Goal: Information Seeking & Learning: Learn about a topic

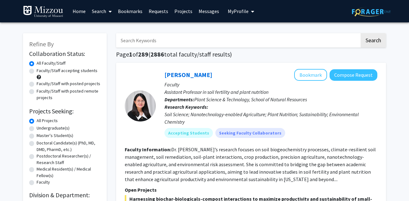
drag, startPoint x: 127, startPoint y: 29, endPoint x: 114, endPoint y: 24, distance: 14.2
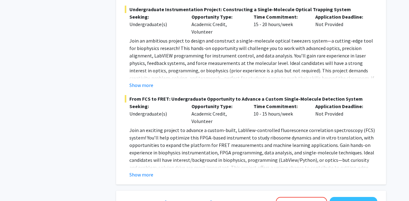
scroll to position [1722, 0]
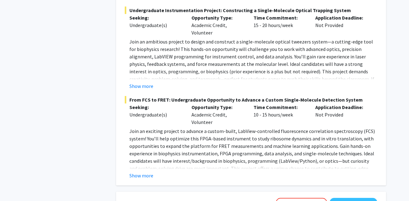
drag, startPoint x: 54, startPoint y: 120, endPoint x: 72, endPoint y: 134, distance: 23.3
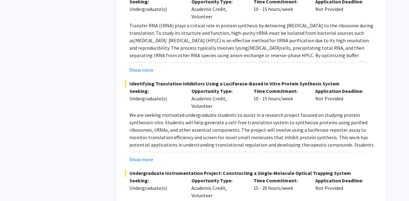
scroll to position [1561, 0]
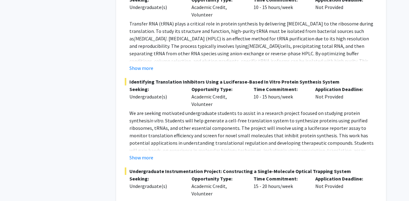
click at [84, 88] on div "Refine By Collaboration Status: Collaboration Status All Faculty/Staff Collabor…" at bounding box center [64, 109] width 93 height 3287
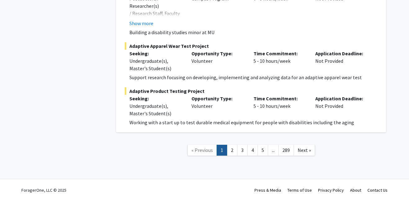
scroll to position [3523, 0]
click at [230, 146] on link "2" at bounding box center [232, 150] width 11 height 11
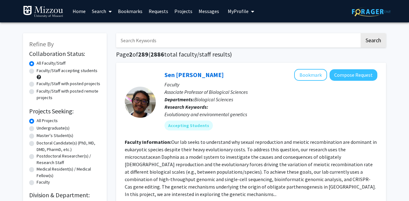
click at [72, 74] on label "Faculty/Staff accepting students" at bounding box center [67, 70] width 61 height 7
click at [41, 71] on input "Faculty/Staff accepting students" at bounding box center [39, 69] width 4 height 4
radio input "true"
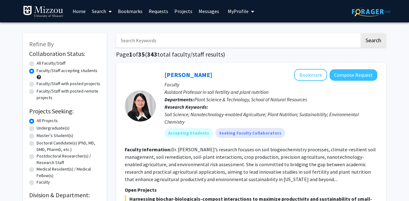
click at [58, 131] on label "Undergraduate(s)" at bounding box center [53, 128] width 33 height 7
click at [41, 129] on input "Undergraduate(s)" at bounding box center [39, 127] width 4 height 4
radio input "true"
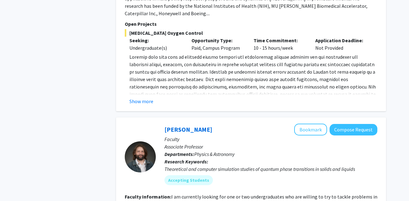
scroll to position [468, 0]
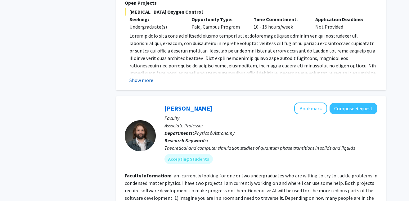
click at [153, 84] on button "Show more" at bounding box center [142, 79] width 24 height 7
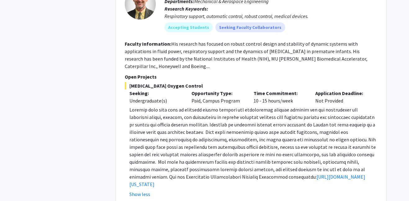
scroll to position [387, 0]
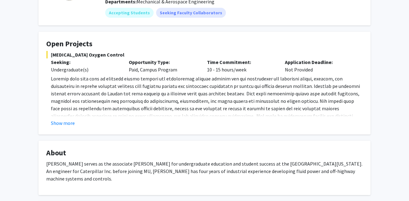
scroll to position [88, 0]
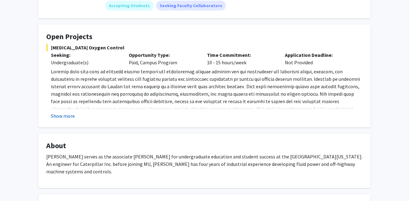
click at [60, 120] on button "Show more" at bounding box center [63, 115] width 24 height 7
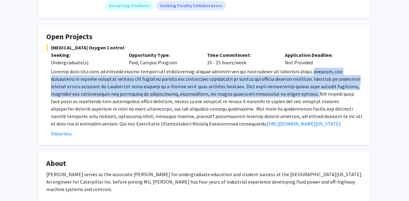
drag, startPoint x: 51, startPoint y: 91, endPoint x: 133, endPoint y: 116, distance: 84.9
click at [134, 116] on p "[URL][DOMAIN_NAME][US_STATE]" at bounding box center [207, 98] width 312 height 60
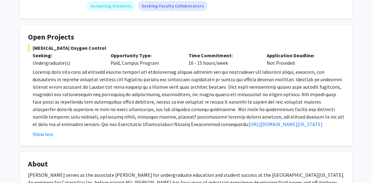
click at [215, 112] on p "[URL][DOMAIN_NAME][US_STATE]" at bounding box center [189, 98] width 312 height 60
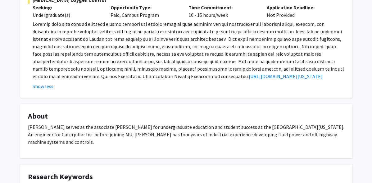
scroll to position [155, 0]
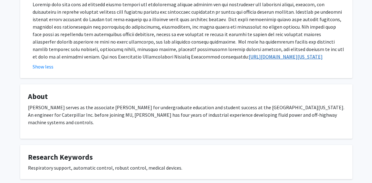
click at [249, 60] on link "[URL][DOMAIN_NAME][US_STATE]" at bounding box center [286, 56] width 74 height 6
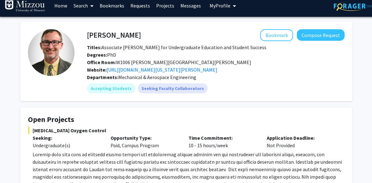
scroll to position [0, 0]
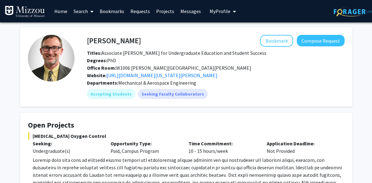
click at [143, 45] on div "Bookmark Compose Request" at bounding box center [243, 41] width 204 height 12
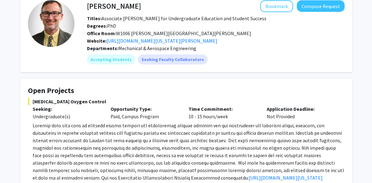
scroll to position [32, 0]
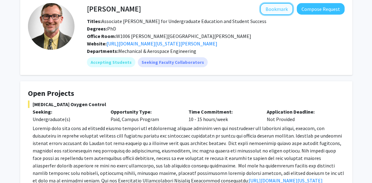
click at [282, 9] on button "Bookmark" at bounding box center [276, 9] width 33 height 12
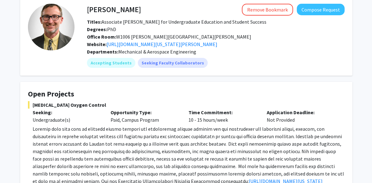
scroll to position [0, 0]
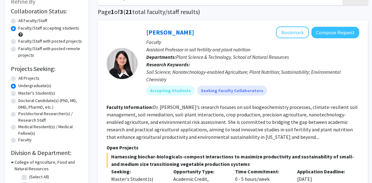
scroll to position [41, 0]
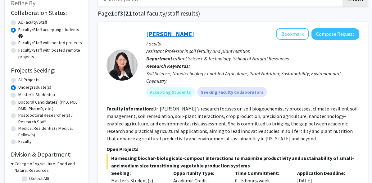
drag, startPoint x: 207, startPoint y: 50, endPoint x: 185, endPoint y: 36, distance: 25.8
click at [191, 40] on div "[PERSON_NAME] Bookmark Compose Request Faculty Assistant Professor in soil fert…" at bounding box center [249, 65] width 222 height 74
click at [162, 132] on fg-read-more "Dr. [PERSON_NAME]’s research focuses on soil biogeochemistry processes, climate…" at bounding box center [232, 123] width 251 height 36
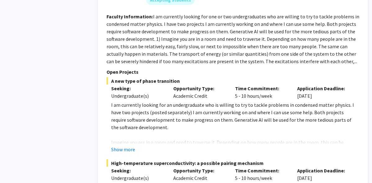
scroll to position [628, 0]
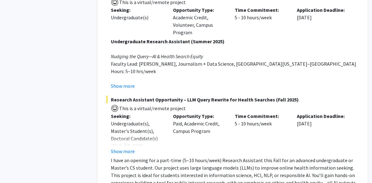
scroll to position [2655, 0]
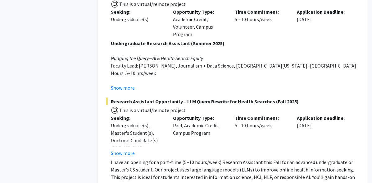
drag, startPoint x: 215, startPoint y: 50, endPoint x: 272, endPoint y: 48, distance: 56.5
drag, startPoint x: 275, startPoint y: 50, endPoint x: 214, endPoint y: 51, distance: 60.3
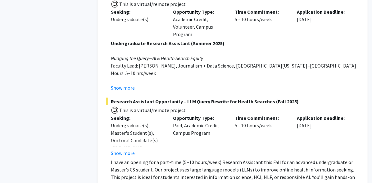
copy span "spatial transcriptomics"
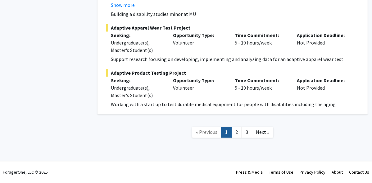
scroll to position [3481, 0]
click at [259, 133] on span "Next »" at bounding box center [262, 132] width 13 height 6
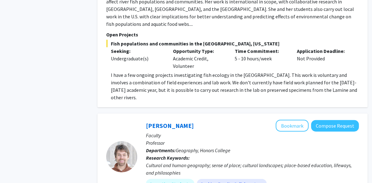
scroll to position [536, 0]
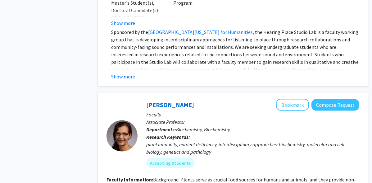
scroll to position [829, 0]
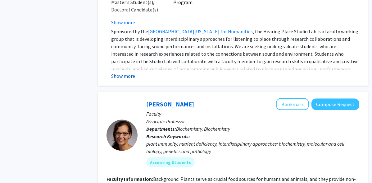
click at [117, 80] on button "Show more" at bounding box center [123, 75] width 24 height 7
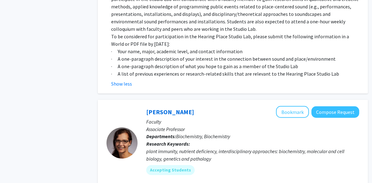
scroll to position [891, 0]
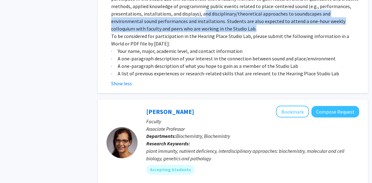
drag, startPoint x: 138, startPoint y: 109, endPoint x: 236, endPoint y: 126, distance: 100.0
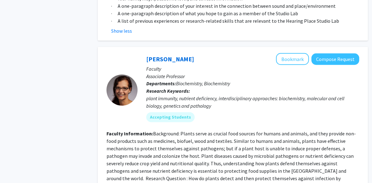
scroll to position [953, 0]
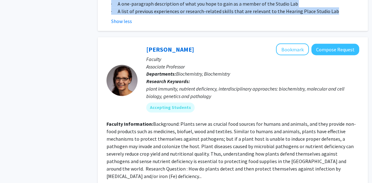
drag, startPoint x: 120, startPoint y: 97, endPoint x: 158, endPoint y: 120, distance: 44.8
click at [158, 15] on p "· A list of previous experiences or research-related skills that are relevant t…" at bounding box center [235, 10] width 248 height 7
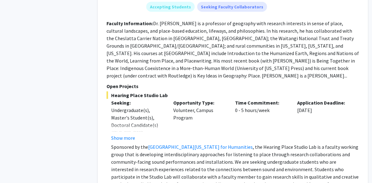
scroll to position [711, 0]
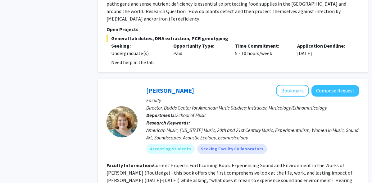
scroll to position [1111, 0]
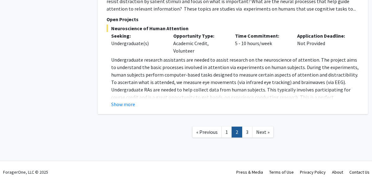
scroll to position [2526, 0]
click at [130, 100] on button "Show more" at bounding box center [123, 103] width 24 height 7
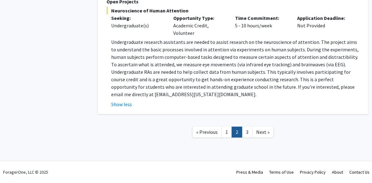
scroll to position [2383, 0]
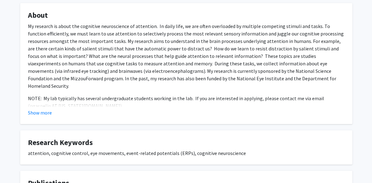
scroll to position [175, 0]
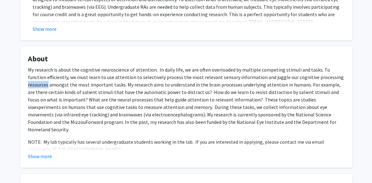
drag, startPoint x: 82, startPoint y: 99, endPoint x: 115, endPoint y: 155, distance: 64.2
click at [114, 153] on div "My research is about the cognitive neuroscience of attention. In daily life, we…" at bounding box center [186, 109] width 317 height 87
drag, startPoint x: 170, startPoint y: 82, endPoint x: 293, endPoint y: 151, distance: 141.7
click at [293, 133] on p "My research is about the cognitive neuroscience of attention. In daily life, we…" at bounding box center [186, 99] width 317 height 67
click at [133, 79] on p "My research is about the cognitive neuroscience of attention. In daily life, we…" at bounding box center [186, 99] width 317 height 67
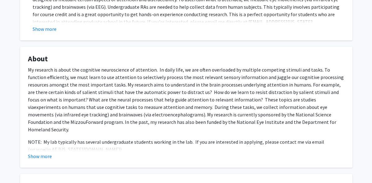
drag, startPoint x: 43, startPoint y: 92, endPoint x: 307, endPoint y: 149, distance: 270.1
click at [307, 133] on p "My research is about the cognitive neuroscience of attention. In daily life, we…" at bounding box center [186, 99] width 317 height 67
click at [135, 102] on p "My research is about the cognitive neuroscience of attention. In daily life, we…" at bounding box center [186, 99] width 317 height 67
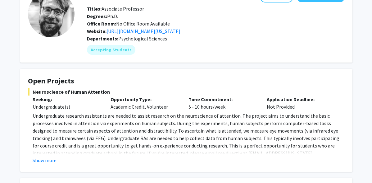
scroll to position [110, 0]
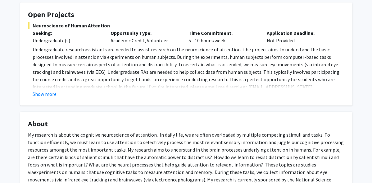
click at [46, 105] on fg-card "Open Projects Neuroscience of Human Attention Seeking: Undergraduate(s) Opportu…" at bounding box center [186, 53] width 332 height 103
click at [48, 98] on button "Show more" at bounding box center [45, 93] width 24 height 7
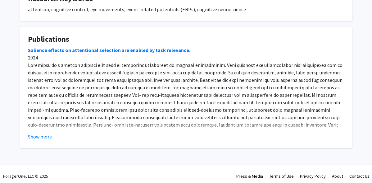
scroll to position [401, 0]
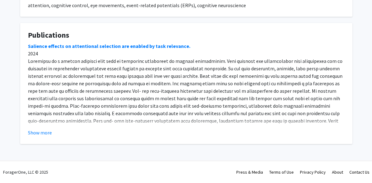
drag, startPoint x: 43, startPoint y: 145, endPoint x: 43, endPoint y: 141, distance: 3.7
click at [43, 133] on button "Show more" at bounding box center [40, 132] width 24 height 7
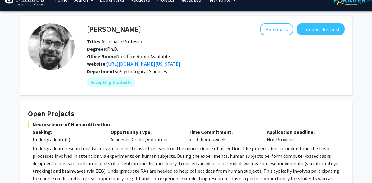
scroll to position [12, 0]
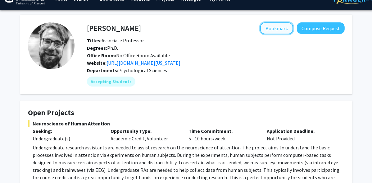
click at [268, 27] on button "Bookmark" at bounding box center [276, 28] width 33 height 12
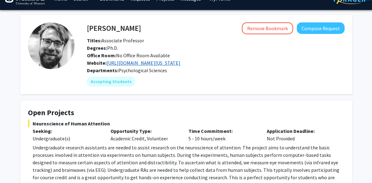
click at [173, 66] on link "[URL][DOMAIN_NAME][US_STATE]" at bounding box center [144, 63] width 74 height 6
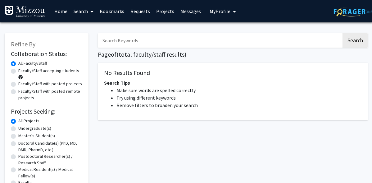
click at [72, 73] on label "Faculty/Staff accepting students" at bounding box center [48, 70] width 61 height 7
click at [22, 71] on input "Faculty/Staff accepting students" at bounding box center [20, 69] width 4 height 4
radio input "true"
click at [47, 131] on label "Undergraduate(s)" at bounding box center [34, 128] width 33 height 7
click at [22, 129] on input "Undergraduate(s)" at bounding box center [20, 127] width 4 height 4
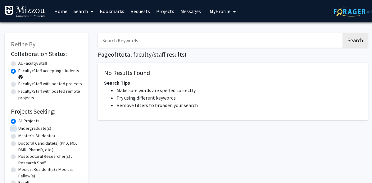
radio input "true"
click at [142, 39] on input "Search Keywords" at bounding box center [220, 40] width 244 height 14
click at [201, 51] on h1 "Page of ( total faculty/staff results)" at bounding box center [233, 54] width 270 height 7
click at [103, 120] on div "No Results Found Search Tips Make sure words are spelled correctly Try using di…" at bounding box center [233, 91] width 270 height 57
click at [120, 35] on input "Search Keywords" at bounding box center [220, 40] width 244 height 14
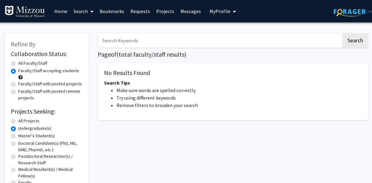
click at [301, 94] on li "Make sure words are spelled correctly" at bounding box center [238, 89] width 245 height 7
click at [102, 70] on div "No Results Found Search Tips Make sure words are spelled correctly Try using di…" at bounding box center [233, 91] width 270 height 57
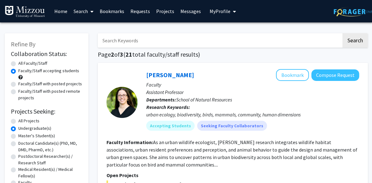
click at [64, 13] on link "Home" at bounding box center [60, 11] width 19 height 22
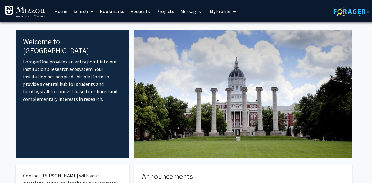
click at [99, 13] on link "Bookmarks" at bounding box center [112, 11] width 31 height 22
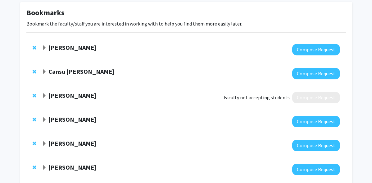
scroll to position [32, 0]
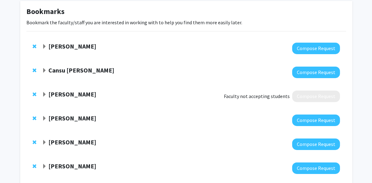
click at [45, 97] on span "Expand Elizabeth Bryda Bookmark" at bounding box center [44, 94] width 5 height 5
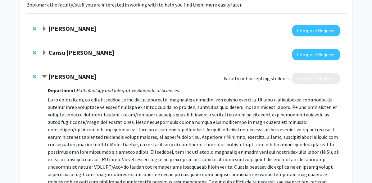
scroll to position [53, 0]
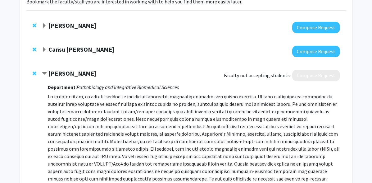
click at [36, 76] on span "Remove Elizabeth Bryda from bookmarks" at bounding box center [35, 73] width 4 height 5
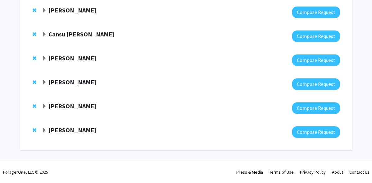
scroll to position [88, 0]
click at [36, 103] on span "Remove Antje Heese from bookmarks" at bounding box center [35, 105] width 4 height 5
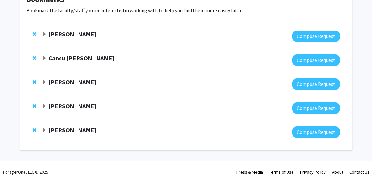
scroll to position [62, 0]
click at [54, 131] on strong "[PERSON_NAME]" at bounding box center [72, 130] width 48 height 8
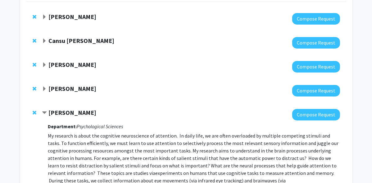
click at [59, 92] on strong "[PERSON_NAME]" at bounding box center [72, 88] width 48 height 8
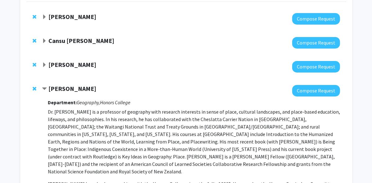
click at [59, 92] on strong "[PERSON_NAME]" at bounding box center [72, 88] width 48 height 8
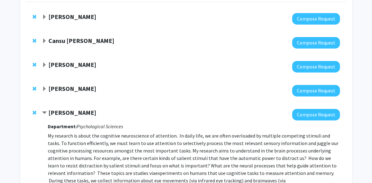
click at [61, 68] on strong "[PERSON_NAME]" at bounding box center [72, 65] width 48 height 8
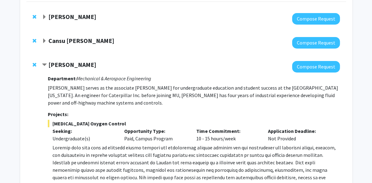
click at [61, 68] on strong "[PERSON_NAME]" at bounding box center [72, 65] width 48 height 8
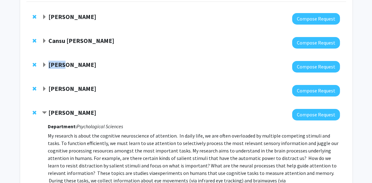
click at [61, 68] on strong "[PERSON_NAME]" at bounding box center [72, 65] width 48 height 8
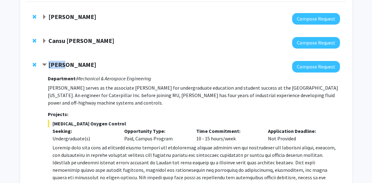
click at [61, 68] on strong "[PERSON_NAME]" at bounding box center [72, 65] width 48 height 8
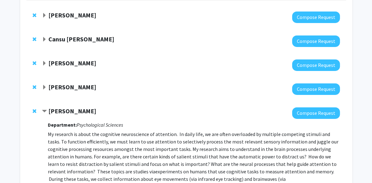
click at [69, 43] on strong "Cansu Agca" at bounding box center [81, 39] width 66 height 8
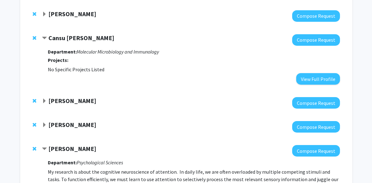
click at [69, 42] on strong "Cansu Agca" at bounding box center [81, 38] width 66 height 8
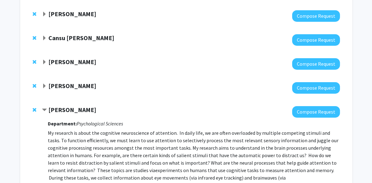
click at [70, 22] on div at bounding box center [191, 15] width 298 height 11
click at [71, 18] on strong "[PERSON_NAME]" at bounding box center [72, 14] width 48 height 8
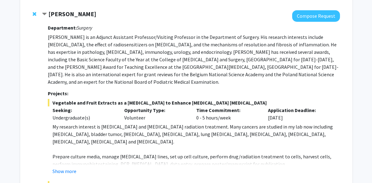
click at [71, 18] on strong "[PERSON_NAME]" at bounding box center [72, 14] width 48 height 8
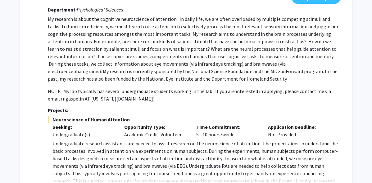
scroll to position [166, 0]
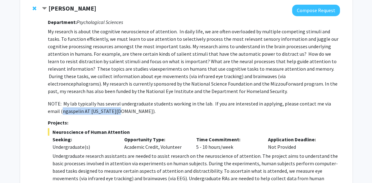
drag, startPoint x: 100, startPoint y: 148, endPoint x: 161, endPoint y: 146, distance: 60.9
click at [161, 114] on span "NOTE: My lab typically has several undergraduate students working in the lab. I…" at bounding box center [189, 107] width 283 height 14
copy span "ngaspelin AT missouri.edu"
click at [162, 94] on span "experiments on humans that use cognitive tasks to measure attention and memory.…" at bounding box center [193, 80] width 290 height 29
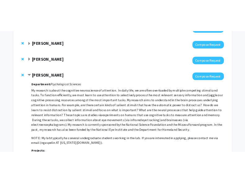
scroll to position [58, 0]
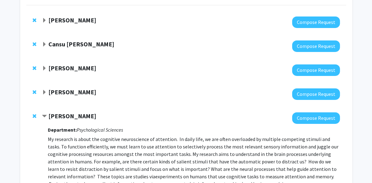
click at [47, 95] on span "Expand Soren Larsen Bookmark" at bounding box center [44, 92] width 5 height 5
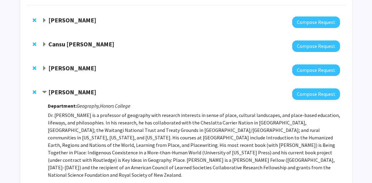
click at [47, 95] on span "Contract Soren Larsen Bookmark" at bounding box center [44, 92] width 5 height 5
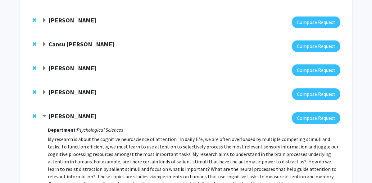
click at [45, 71] on span "Expand Roger Fales Bookmark" at bounding box center [44, 68] width 5 height 5
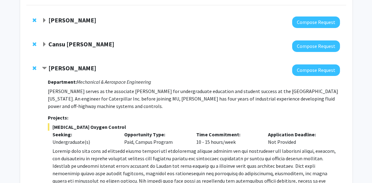
click at [45, 71] on span "Contract Roger Fales Bookmark" at bounding box center [44, 68] width 5 height 5
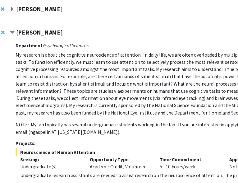
scroll to position [144, 32]
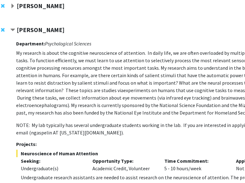
click at [106, 20] on div "Soren Larsen Compose Request" at bounding box center [155, 8] width 320 height 24
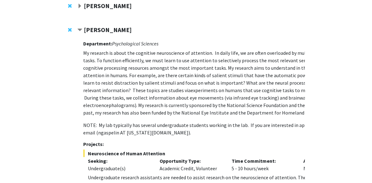
scroll to position [144, 0]
